Goal: Go to known website: Access a specific website the user already knows

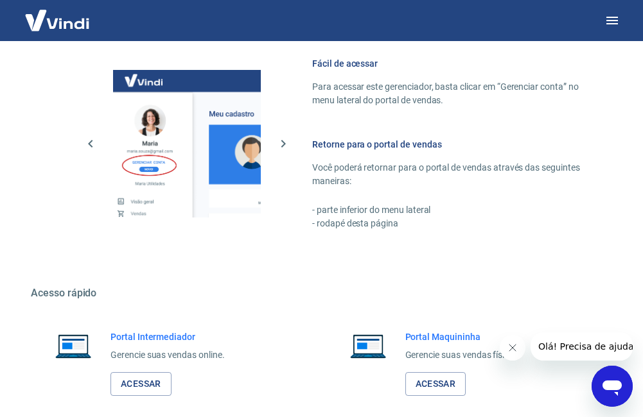
scroll to position [559, 0]
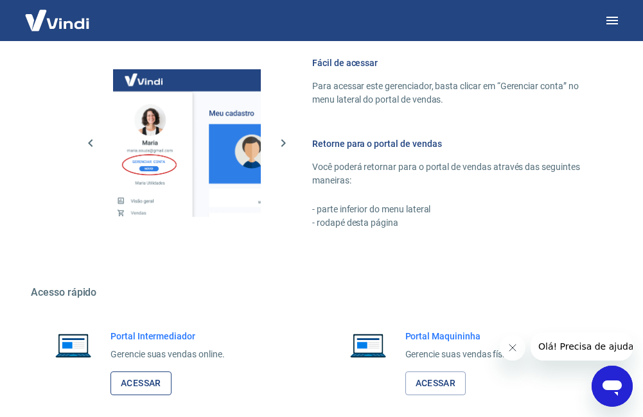
click at [141, 382] on link "Acessar" at bounding box center [140, 384] width 61 height 24
